Goal: Find specific page/section: Find specific page/section

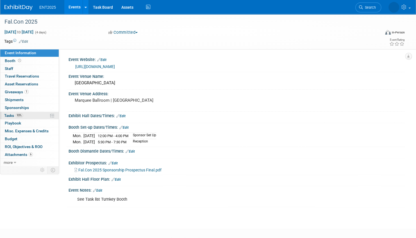
click at [35, 114] on link "93% Tasks 93%" at bounding box center [29, 116] width 58 height 8
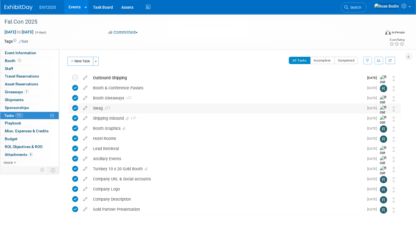
click at [130, 109] on div "Swag 2" at bounding box center [226, 108] width 273 height 10
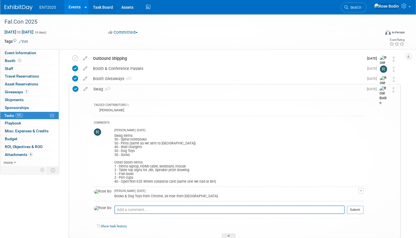
scroll to position [28, 0]
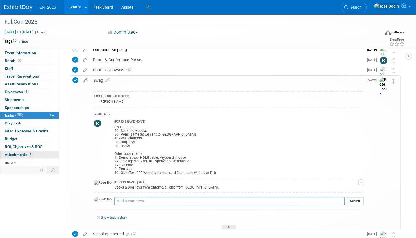
click at [44, 153] on link "6 Attachments 6" at bounding box center [29, 155] width 58 height 8
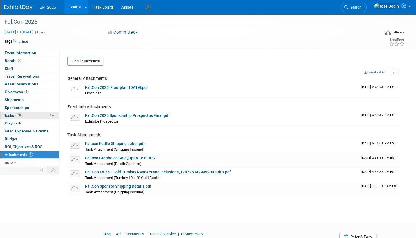
click at [39, 115] on link "93% Tasks 93%" at bounding box center [29, 116] width 58 height 8
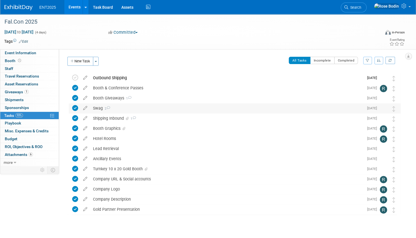
click at [123, 109] on div "Swag 2" at bounding box center [226, 108] width 273 height 10
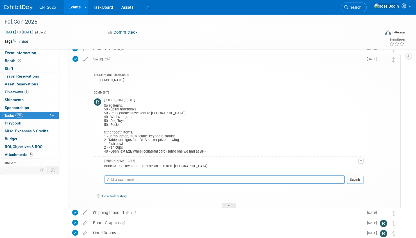
scroll to position [56, 0]
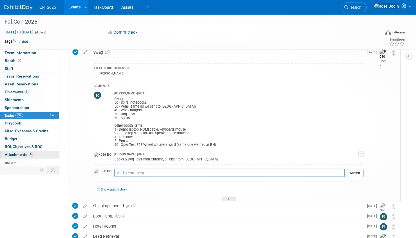
click at [40, 153] on link "6 Attachments 6" at bounding box center [29, 155] width 58 height 8
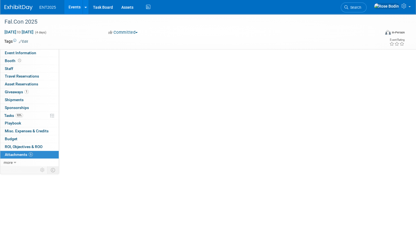
scroll to position [0, 0]
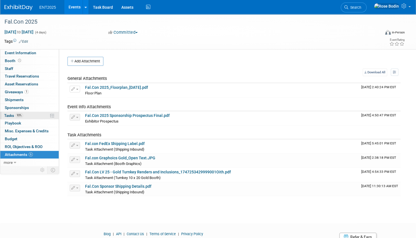
click at [36, 114] on link "93% Tasks 93%" at bounding box center [29, 116] width 58 height 8
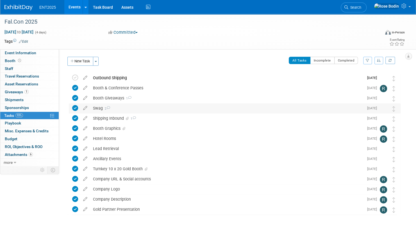
click at [132, 109] on div "Swag 2" at bounding box center [226, 108] width 273 height 10
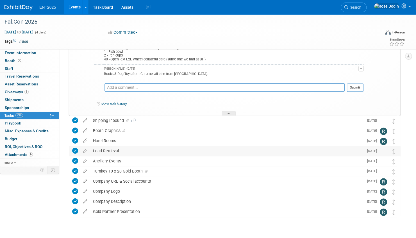
scroll to position [130, 0]
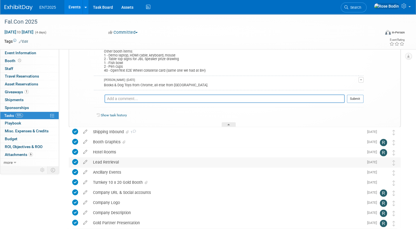
click at [164, 163] on div "Lead Retrieval" at bounding box center [226, 162] width 273 height 10
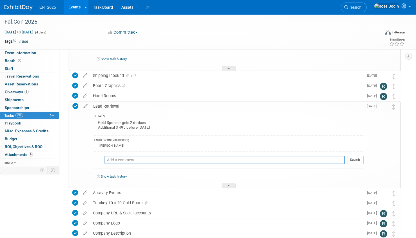
scroll to position [214, 0]
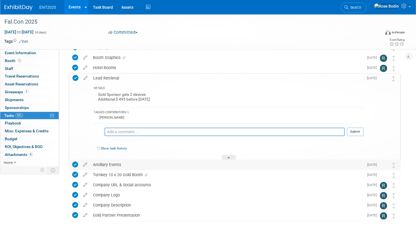
click at [192, 165] on div "Ancillary Events" at bounding box center [226, 165] width 273 height 10
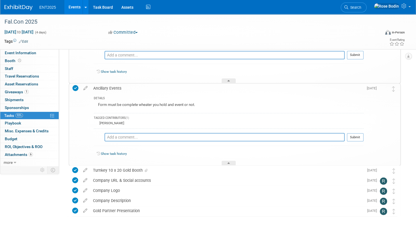
scroll to position [299, 0]
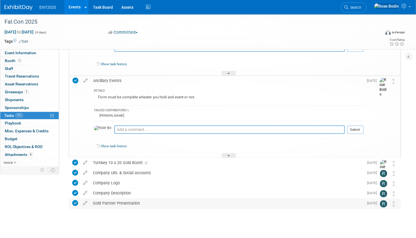
click at [199, 202] on div "Gold Partner Presentation" at bounding box center [226, 203] width 273 height 10
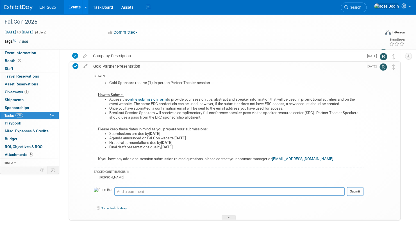
scroll to position [439, 0]
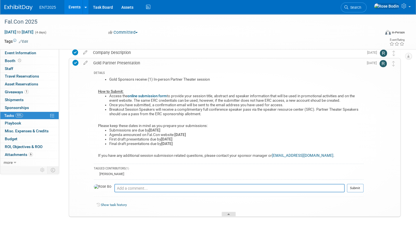
click at [227, 213] on icon at bounding box center [228, 214] width 2 height 3
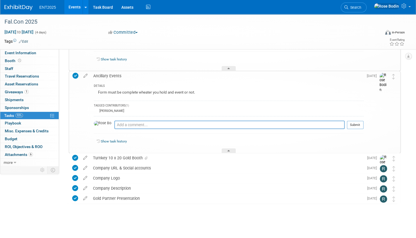
scroll to position [303, 0]
click at [228, 150] on icon at bounding box center [228, 151] width 2 height 3
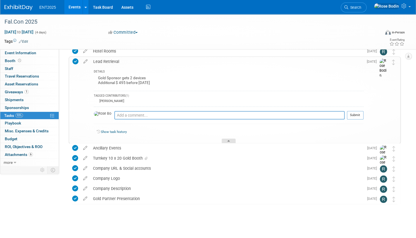
click at [230, 140] on icon at bounding box center [228, 141] width 2 height 3
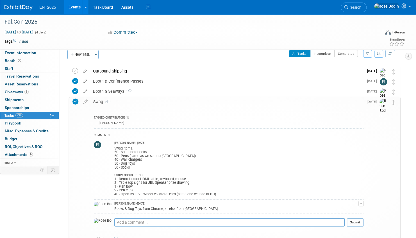
scroll to position [0, 0]
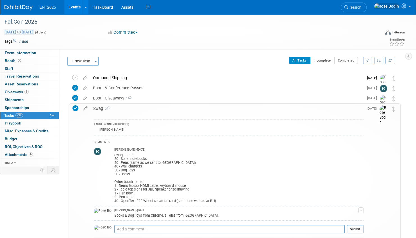
click at [34, 31] on span "[DATE] to [DATE]" at bounding box center [18, 31] width 29 height 5
select select "8"
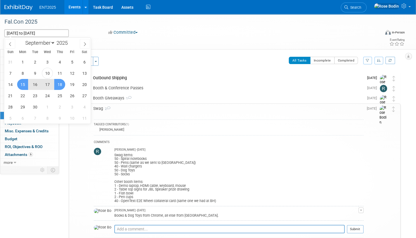
click at [47, 84] on span "17" at bounding box center [47, 84] width 11 height 11
type input "[DATE]"
click at [20, 84] on span "15" at bounding box center [22, 84] width 11 height 11
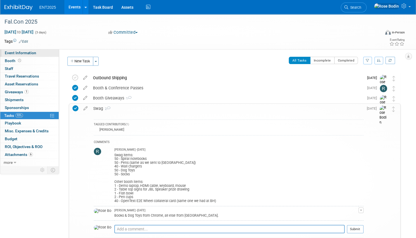
click at [45, 52] on link "Event Information" at bounding box center [29, 53] width 58 height 8
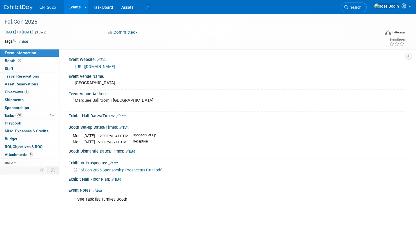
click at [75, 7] on link "Events" at bounding box center [74, 7] width 20 height 14
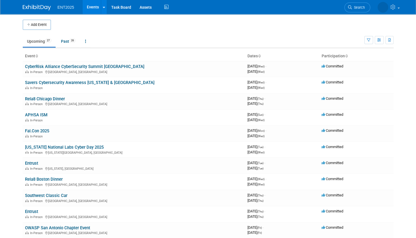
click at [193, 33] on td "Upcoming 27 Past 26 All Events 53 Past and Upcoming Grouped Annually Events gro…" at bounding box center [193, 39] width 341 height 18
click at [40, 113] on link "APHSA ISM" at bounding box center [36, 114] width 22 height 5
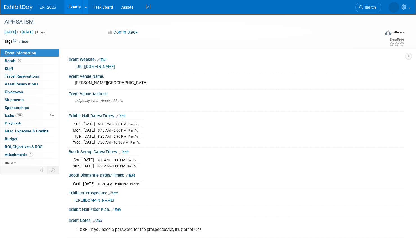
click at [215, 29] on div "Committed Committed Considering Not Going" at bounding box center [170, 32] width 128 height 6
